Goal: Find specific page/section: Find specific page/section

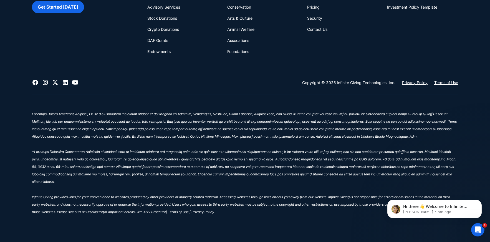
scroll to position [2439, 0]
click at [221, 147] on p "‍ Infinite Giving provides links for your convenience to websites produced by o…" at bounding box center [245, 165] width 426 height 106
click at [322, 163] on em "‍ Infinite Giving provides links for your convenience to websites produced by o…" at bounding box center [244, 164] width 425 height 104
click at [453, 230] on div "Financial Stewardship for Greater Impact Get Started [DATE] What We Do Donation…" at bounding box center [245, 88] width 426 height 310
click at [478, 201] on button "Dismiss notification" at bounding box center [480, 201] width 7 height 7
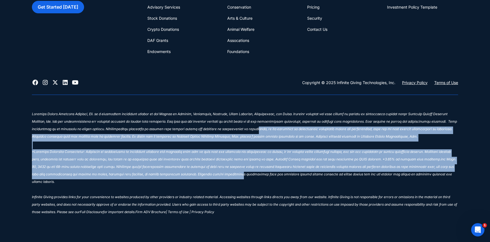
drag, startPoint x: 230, startPoint y: 133, endPoint x: 237, endPoint y: 172, distance: 39.4
click at [237, 172] on p "‍ Infinite Giving provides links for your convenience to websites produced by o…" at bounding box center [245, 165] width 426 height 106
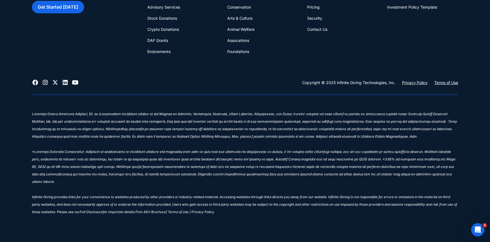
click at [274, 186] on p "‍ Infinite Giving provides links for your convenience to websites produced by o…" at bounding box center [245, 165] width 426 height 106
click at [273, 225] on div "Financial Stewardship for Greater Impact Get Started [DATE] What We Do Donation…" at bounding box center [245, 88] width 426 height 310
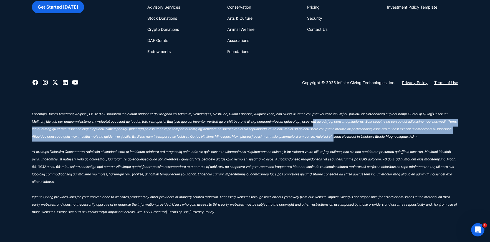
drag, startPoint x: 295, startPoint y: 125, endPoint x: 302, endPoint y: 137, distance: 13.8
click at [302, 137] on sup "‍ Infinite Giving provides links for your convenience to websites produced by o…" at bounding box center [244, 163] width 425 height 102
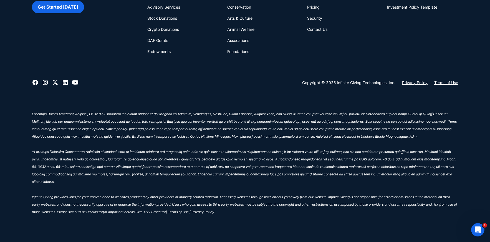
click at [305, 146] on p "‍ Infinite Giving provides links for your convenience to websites produced by o…" at bounding box center [245, 165] width 426 height 106
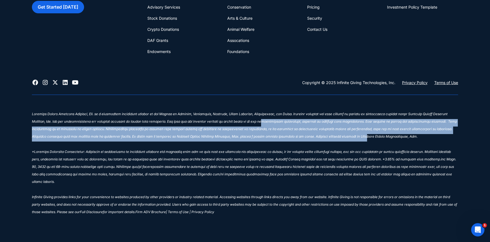
drag, startPoint x: 334, startPoint y: 135, endPoint x: 249, endPoint y: 120, distance: 86.3
click at [249, 120] on sup "‍ Infinite Giving provides links for your convenience to websites produced by o…" at bounding box center [244, 163] width 425 height 102
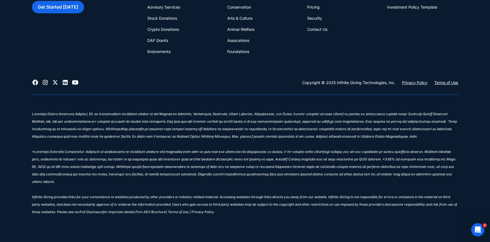
click at [279, 158] on sup "‍ Infinite Giving provides links for your convenience to websites produced by o…" at bounding box center [244, 163] width 425 height 102
drag, startPoint x: 139, startPoint y: 232, endPoint x: 174, endPoint y: 224, distance: 35.9
click at [174, 224] on div "Financial Stewardship for Greater Impact Get Started [DATE] What We Do Donation…" at bounding box center [245, 88] width 426 height 310
click at [166, 212] on sup "Firm ADV Brochure" at bounding box center [150, 212] width 31 height 4
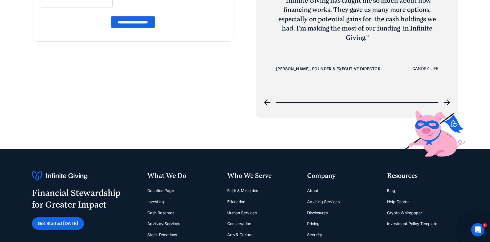
scroll to position [2439, 0]
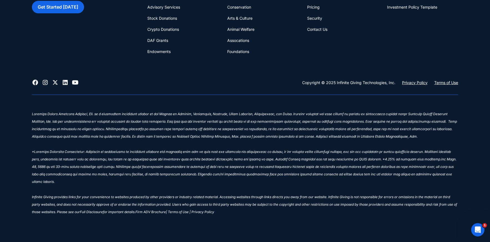
click at [164, 157] on p "‍ Infinite Giving provides links for your convenience to websites produced by o…" at bounding box center [245, 165] width 426 height 106
click at [230, 217] on p "‍ Infinite Giving provides links for your convenience to websites produced by o…" at bounding box center [245, 165] width 426 height 106
click at [239, 207] on em "‍ Infinite Giving provides links for your convenience to websites produced by o…" at bounding box center [244, 164] width 425 height 104
click at [266, 222] on div "Financial Stewardship for Greater Impact Get Started [DATE] What We Do Donation…" at bounding box center [245, 88] width 426 height 310
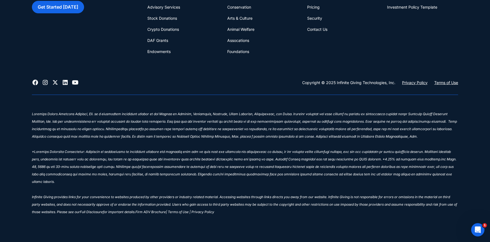
click at [266, 222] on div "Financial Stewardship for Greater Impact Get Started [DATE] What We Do Donation…" at bounding box center [245, 88] width 426 height 310
click at [166, 212] on sup "Firm ADV Brochure" at bounding box center [150, 212] width 31 height 4
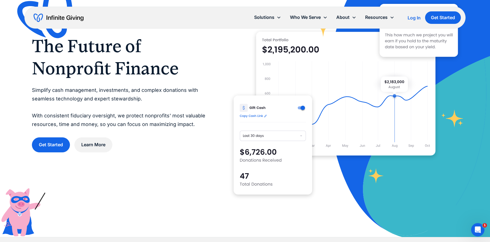
scroll to position [49, 0]
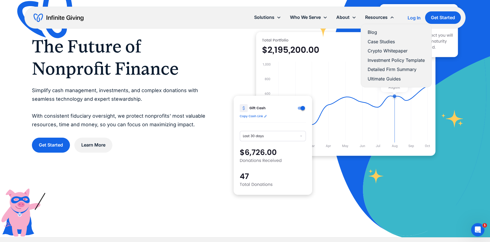
click at [391, 19] on icon at bounding box center [392, 17] width 5 height 5
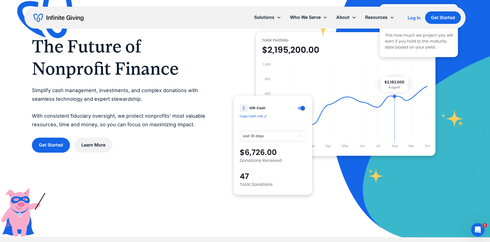
click at [458, 101] on img at bounding box center [434, 94] width 212 height 287
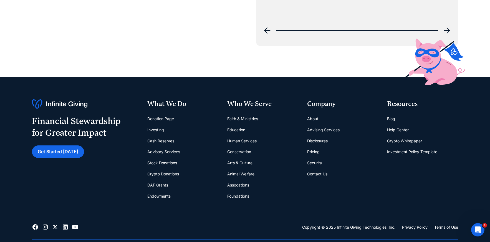
scroll to position [2439, 0]
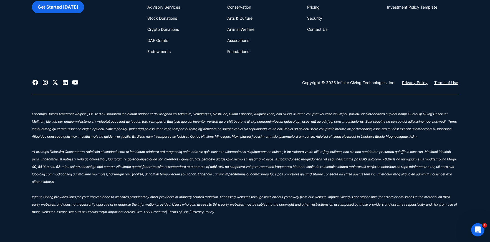
click at [306, 218] on div "Financial Stewardship for Greater Impact Get Started [DATE] What We Do Donation…" at bounding box center [245, 88] width 426 height 310
click at [101, 211] on sup "Full Disclosure" at bounding box center [91, 212] width 23 height 4
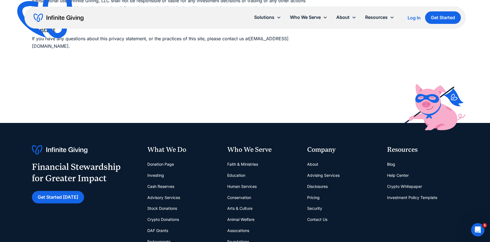
scroll to position [784, 0]
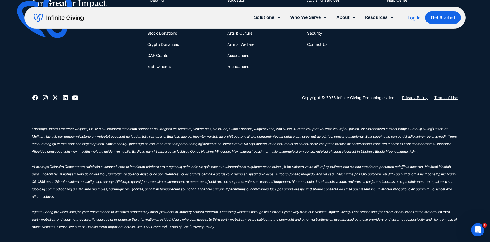
click at [214, 225] on sup "| Terms of Use | Privacy Policy" at bounding box center [190, 227] width 48 height 4
click at [170, 209] on p "‍ Infinite Giving provides links for your convenience to websites produced by o…" at bounding box center [245, 180] width 426 height 106
click at [166, 225] on sup "Firm ADV Brochure" at bounding box center [150, 227] width 31 height 4
